Goal: Transaction & Acquisition: Book appointment/travel/reservation

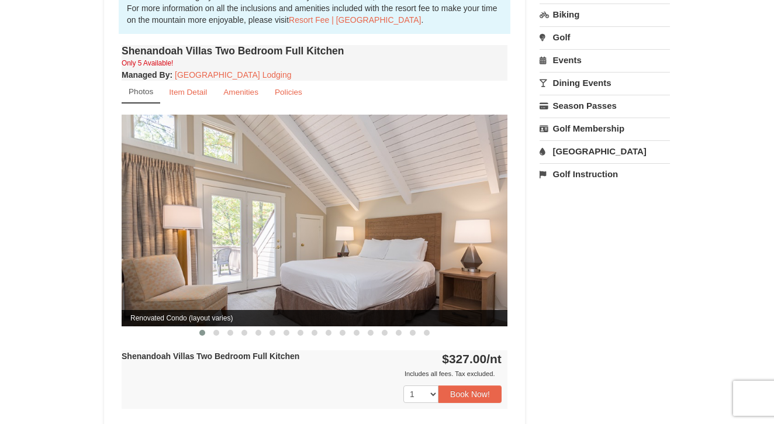
scroll to position [379, 0]
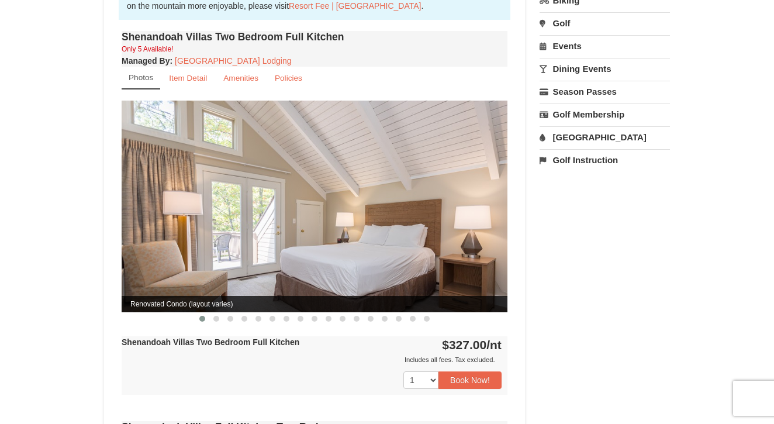
click at [430, 223] on img at bounding box center [315, 206] width 386 height 211
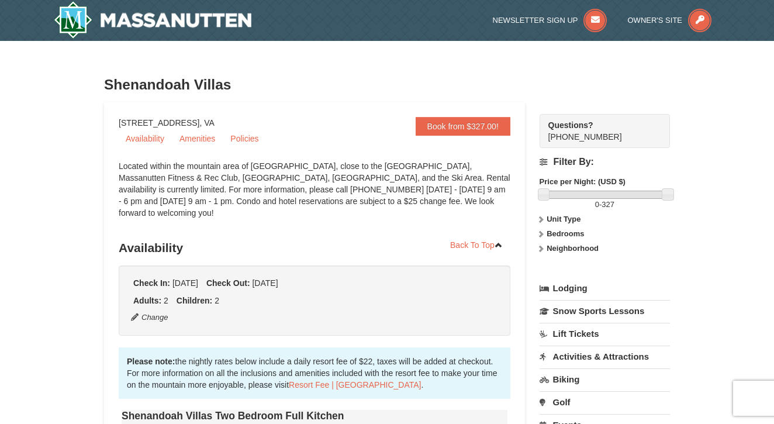
scroll to position [0, 0]
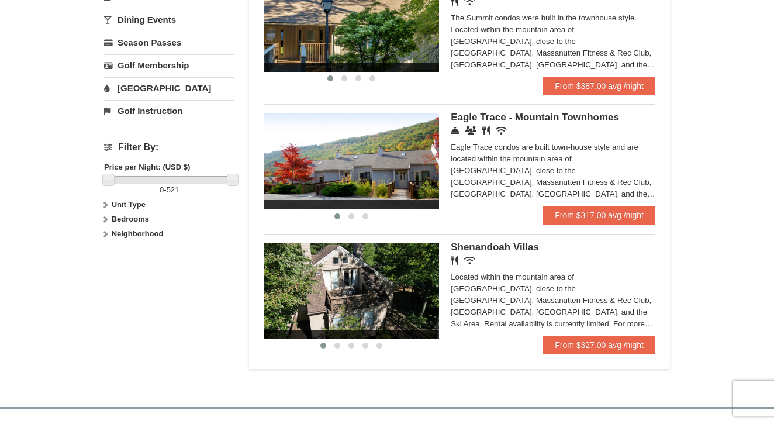
scroll to position [423, 0]
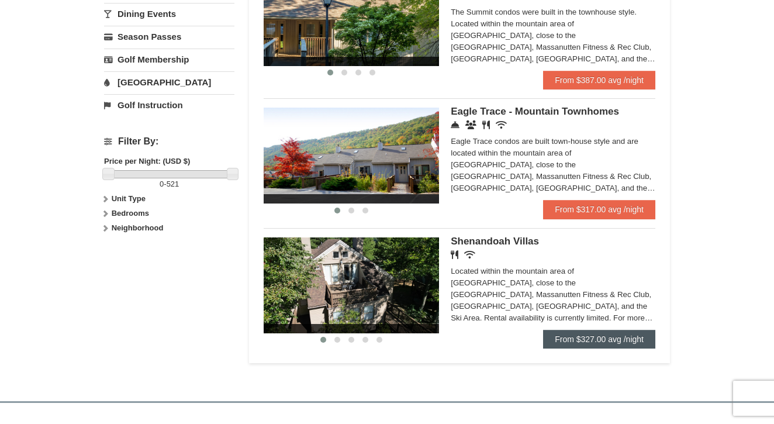
click at [609, 339] on link "From $327.00 avg /night" at bounding box center [599, 339] width 112 height 19
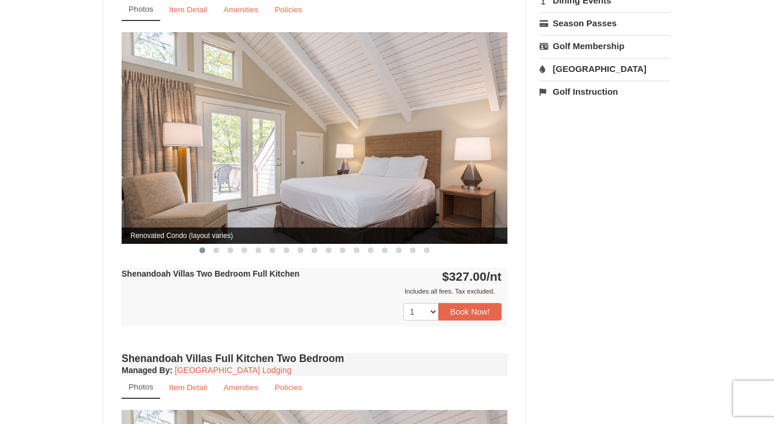
scroll to position [460, 0]
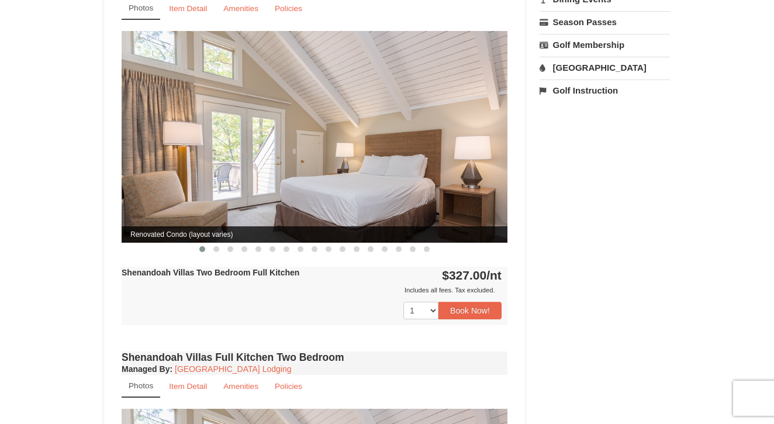
click at [422, 179] on img at bounding box center [315, 136] width 386 height 211
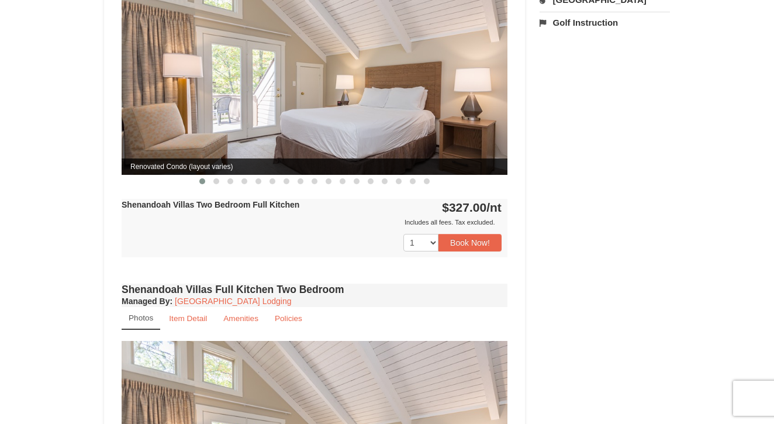
scroll to position [531, 0]
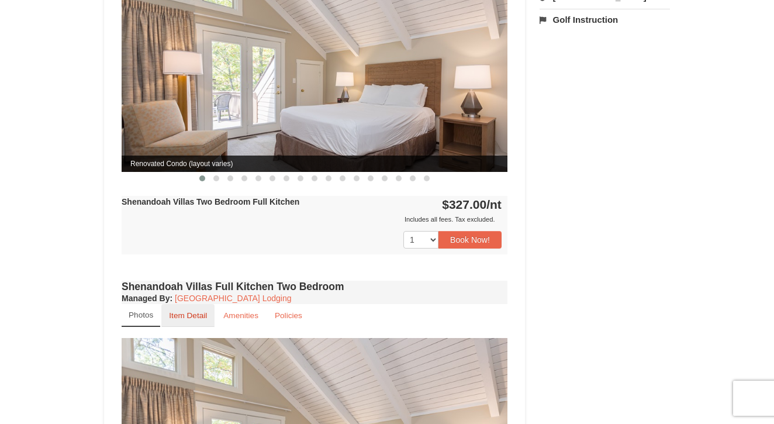
click at [182, 311] on small "Item Detail" at bounding box center [188, 315] width 38 height 9
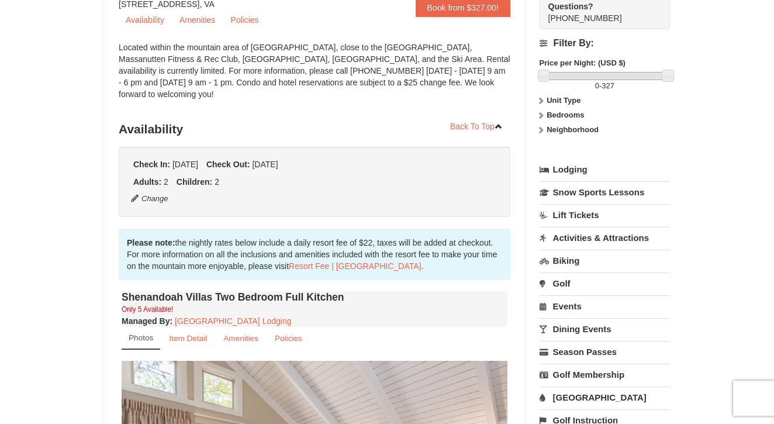
scroll to position [144, 0]
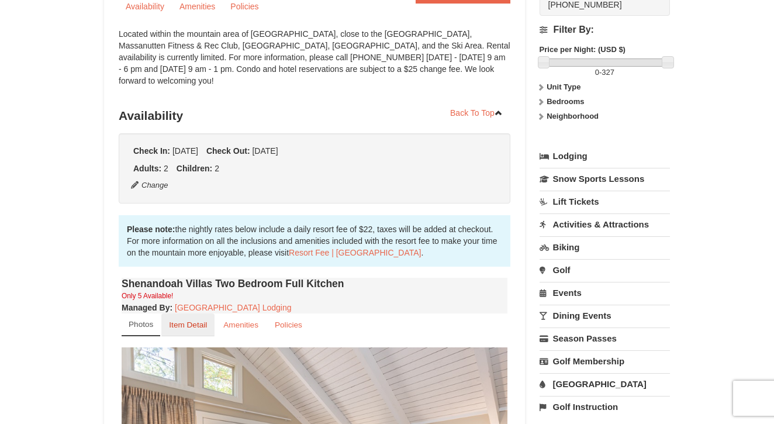
click at [187, 320] on small "Item Detail" at bounding box center [188, 324] width 38 height 9
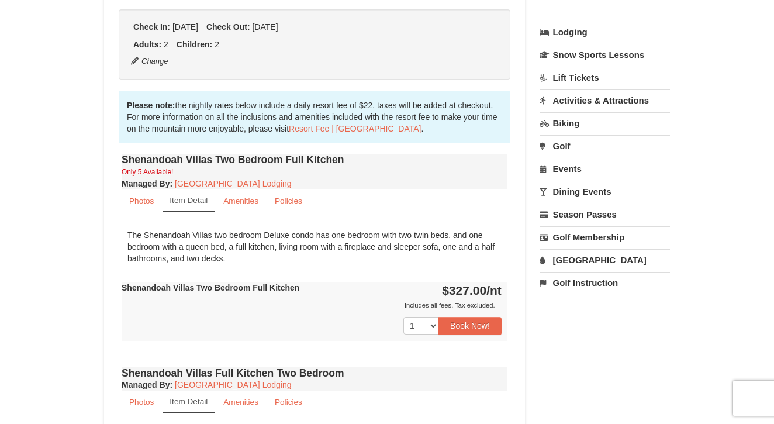
scroll to position [268, 0]
click at [471, 316] on button "Book Now!" at bounding box center [470, 325] width 63 height 18
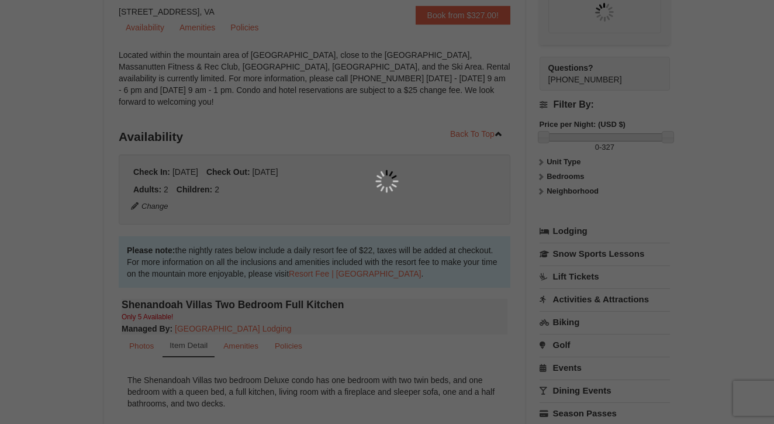
scroll to position [114, 0]
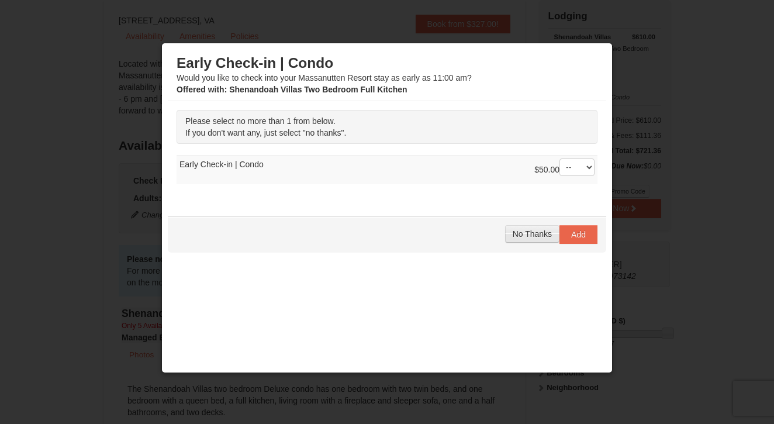
click at [538, 233] on span "No Thanks" at bounding box center [532, 233] width 39 height 9
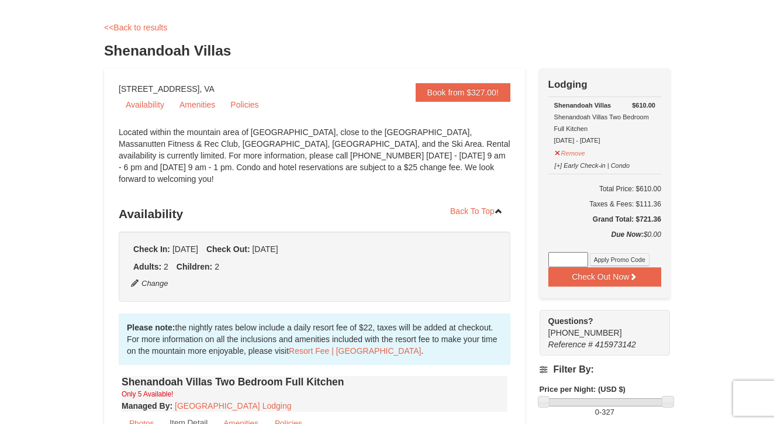
scroll to position [44, 0]
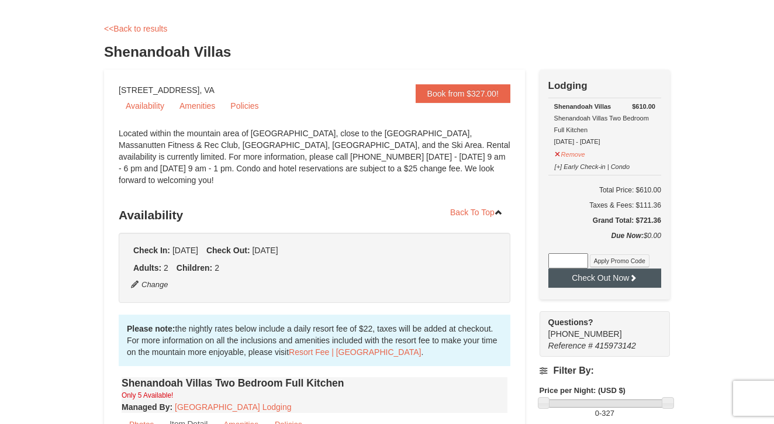
click at [614, 280] on button "Check Out Now" at bounding box center [605, 277] width 113 height 19
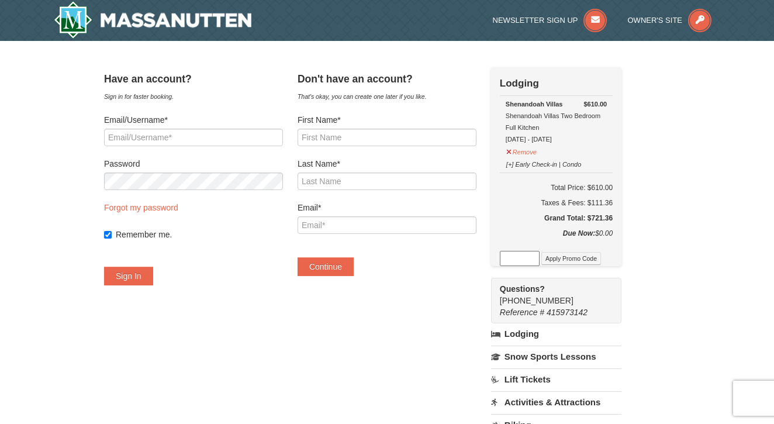
click at [235, 226] on div "Remember me." at bounding box center [193, 228] width 179 height 29
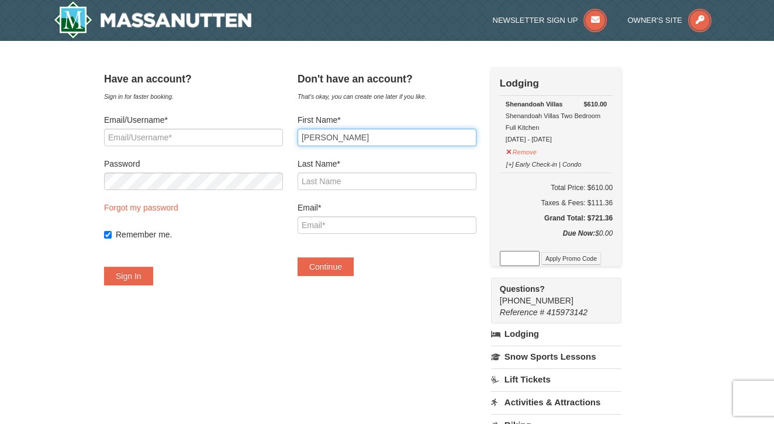
type input "[PERSON_NAME]"
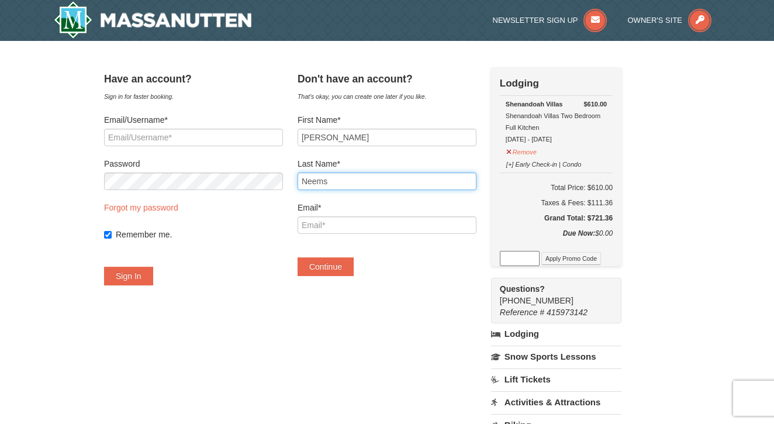
type input "Neems"
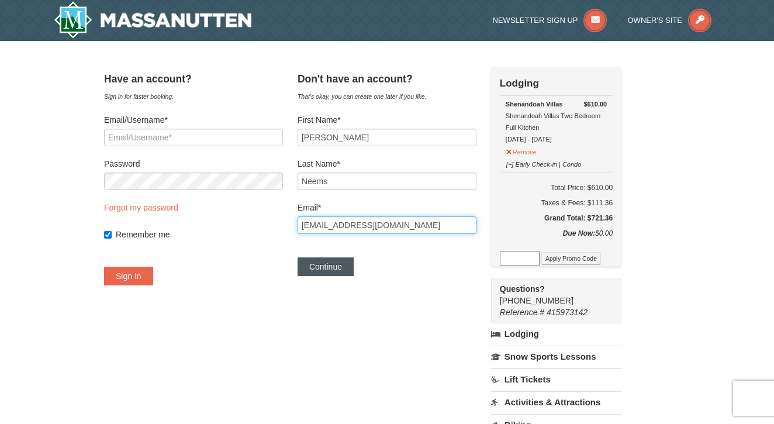
type input "[EMAIL_ADDRESS][DOMAIN_NAME]"
click at [343, 268] on button "Continue" at bounding box center [326, 266] width 56 height 19
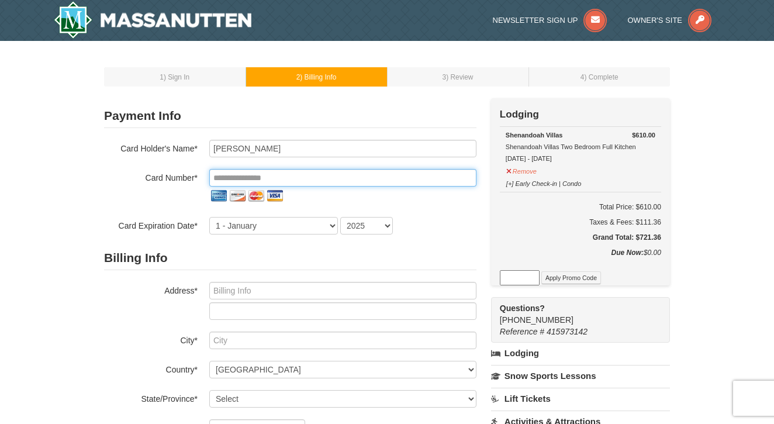
click at [267, 172] on input "tel" at bounding box center [342, 178] width 267 height 18
click at [232, 177] on input "tel" at bounding box center [342, 178] width 267 height 18
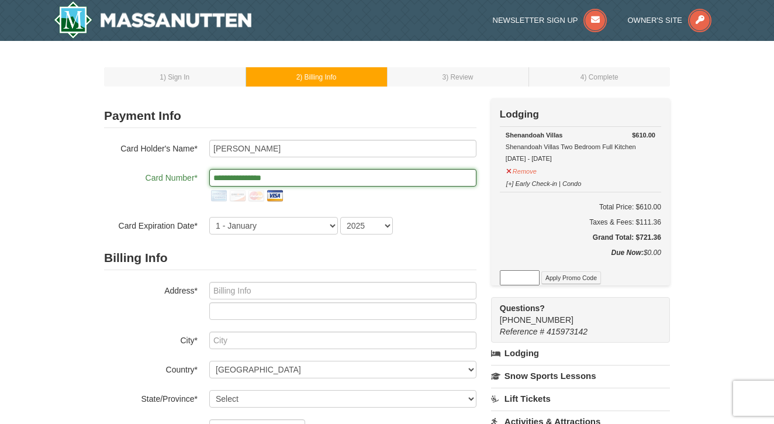
type input "**********"
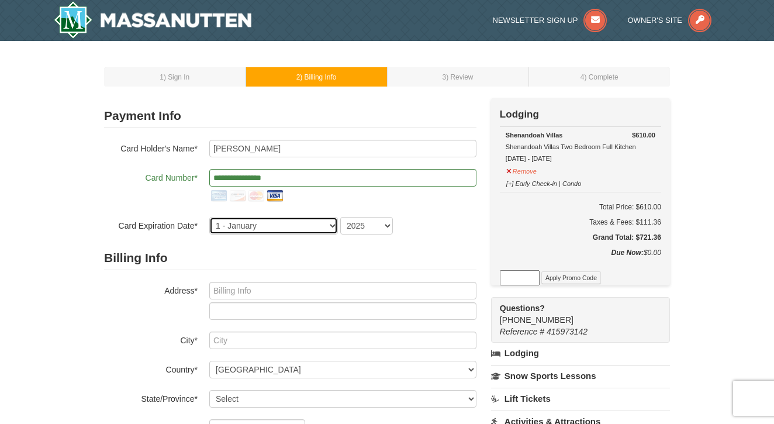
select select "11"
select select "2028"
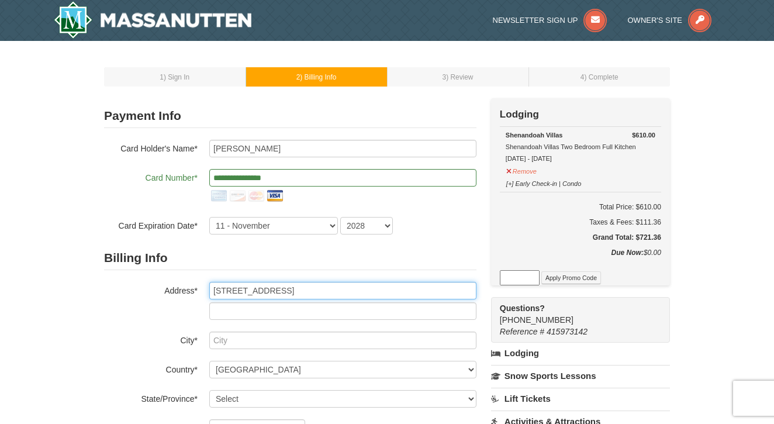
type input "15 Surrey Lane"
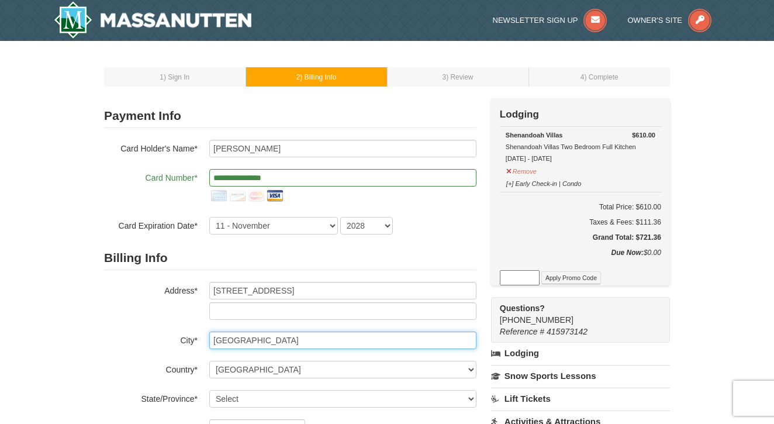
type input "East Northport"
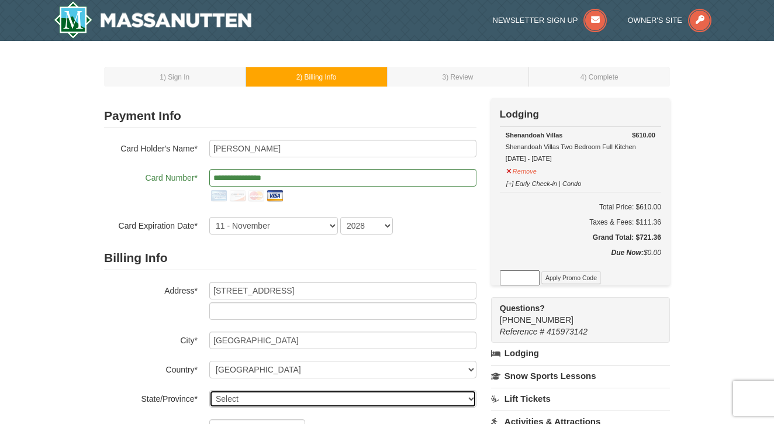
select select "NY"
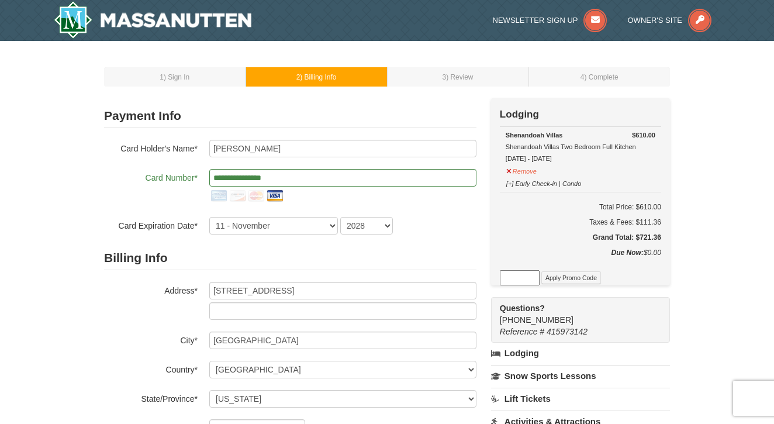
click at [139, 356] on div "Billing Info Address* 15 Surrey Lane City* East Northport Country* ----- Select…" at bounding box center [290, 370] width 373 height 249
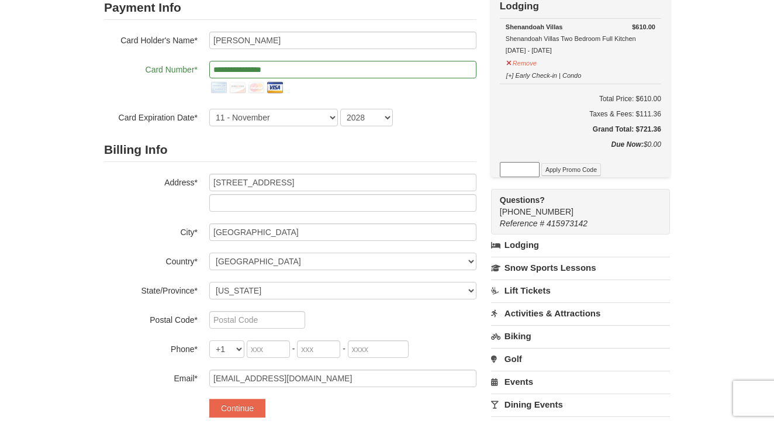
scroll to position [115, 0]
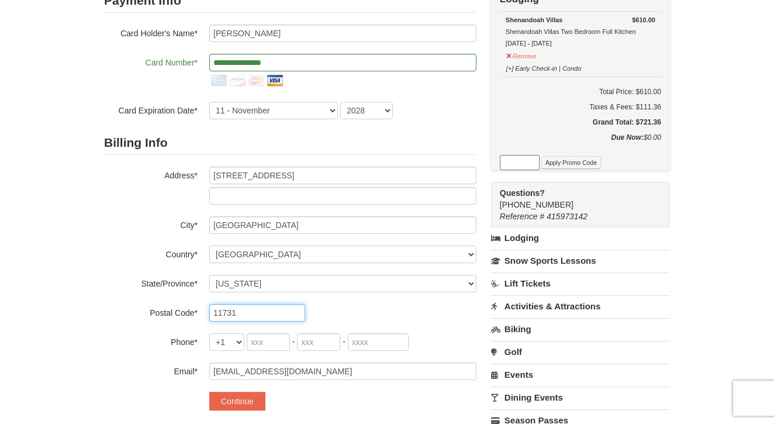
type input "11731"
click at [262, 342] on input "tel" at bounding box center [268, 342] width 43 height 18
type input "631"
click at [327, 349] on input "tel" at bounding box center [318, 342] width 43 height 18
type input "745"
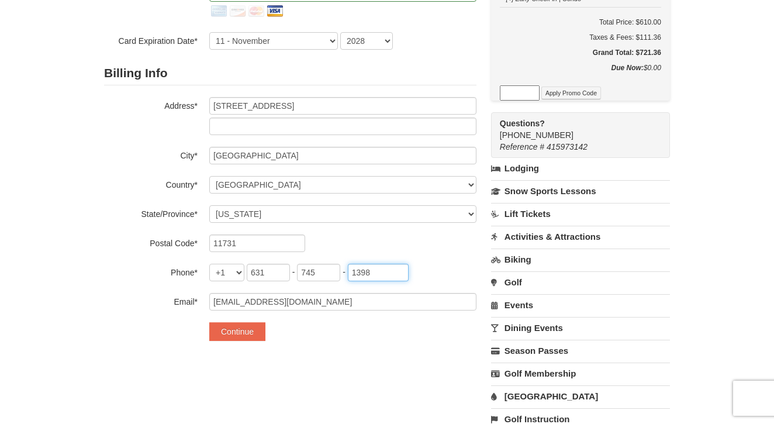
scroll to position [184, 0]
type input "1398"
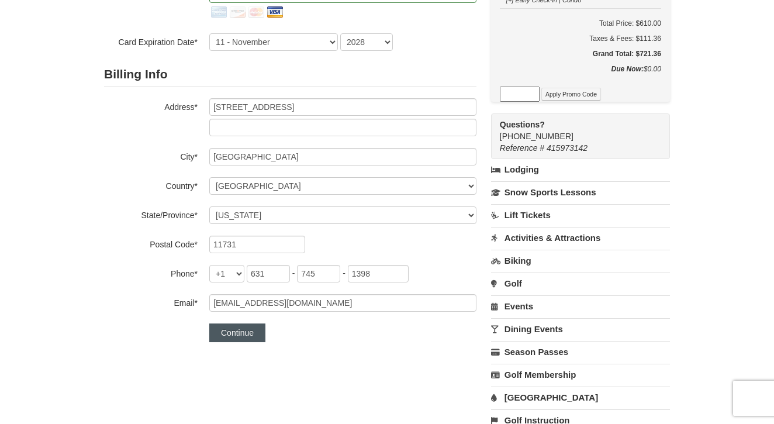
click at [254, 333] on button "Continue" at bounding box center [237, 332] width 56 height 19
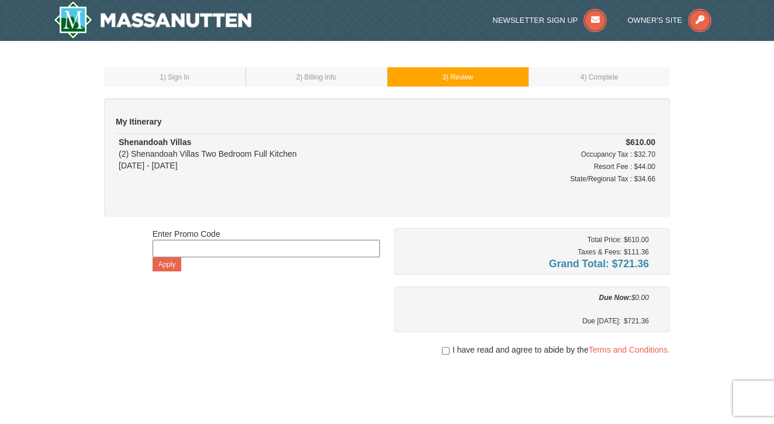
click at [446, 353] on input "checkbox" at bounding box center [446, 350] width 8 height 9
checkbox input "true"
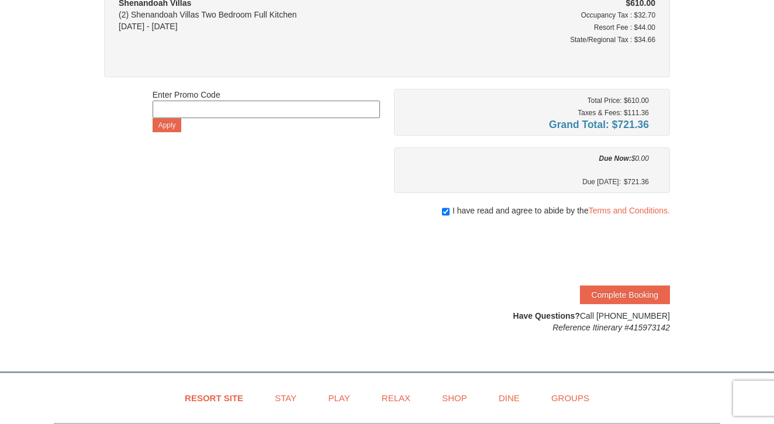
scroll to position [140, 0]
click at [629, 298] on button "Complete Booking" at bounding box center [625, 294] width 90 height 19
